Goal: Task Accomplishment & Management: Manage account settings

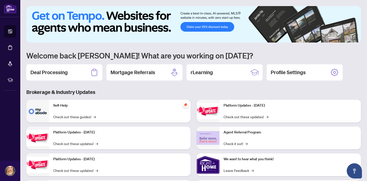
click at [45, 74] on h2 "Deal Processing" at bounding box center [48, 72] width 37 height 7
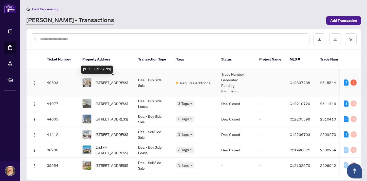
click at [108, 82] on span "[STREET_ADDRESS]" at bounding box center [112, 83] width 32 height 6
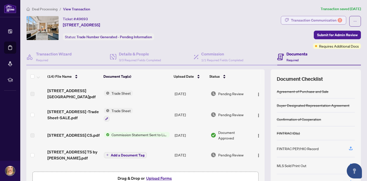
click at [314, 17] on div "Transaction Communication 2" at bounding box center [316, 20] width 51 height 8
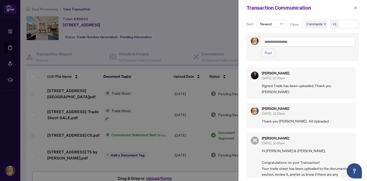
click at [221, 25] on div at bounding box center [183, 90] width 367 height 181
click at [355, 7] on icon "close" at bounding box center [355, 7] width 3 height 3
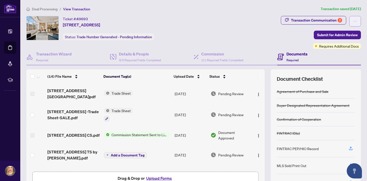
click at [354, 21] on icon "ellipsis" at bounding box center [355, 22] width 4 height 4
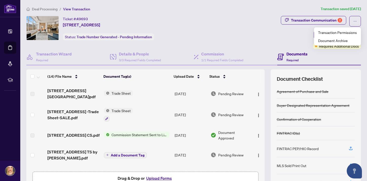
click at [221, 38] on div "Ticket #: 49693 [STREET_ADDRESS] Status: Trade Number Generated - Pending Infor…" at bounding box center [152, 28] width 252 height 24
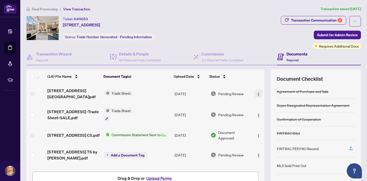
click at [257, 93] on img "button" at bounding box center [258, 94] width 4 height 4
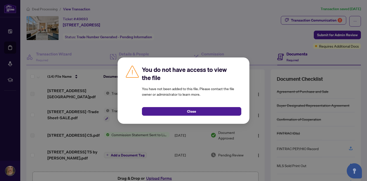
click at [199, 111] on button "Close" at bounding box center [191, 111] width 99 height 9
